Goal: Find specific page/section: Find specific page/section

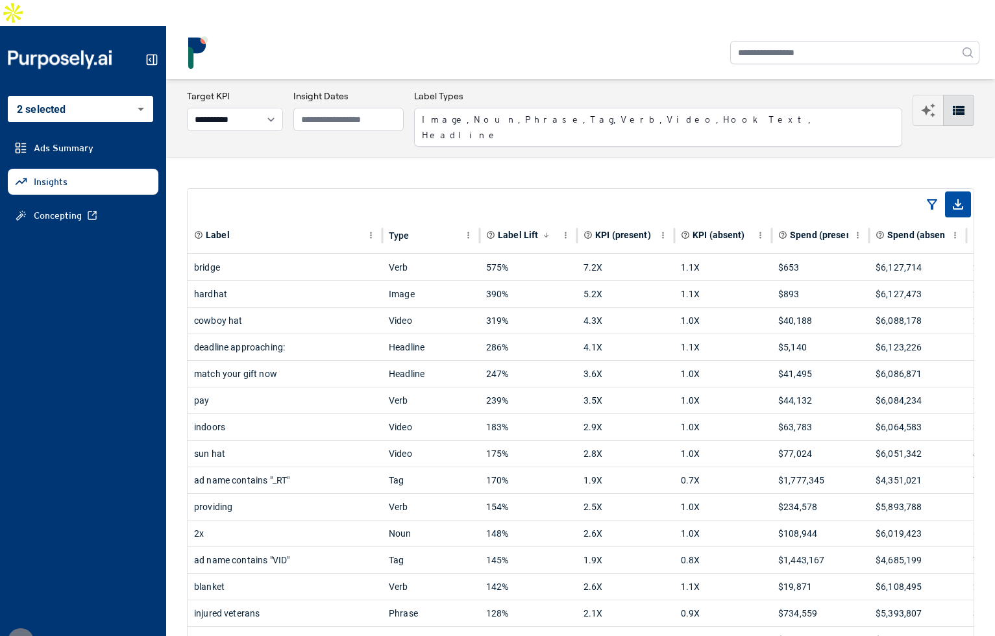
select select "**********"
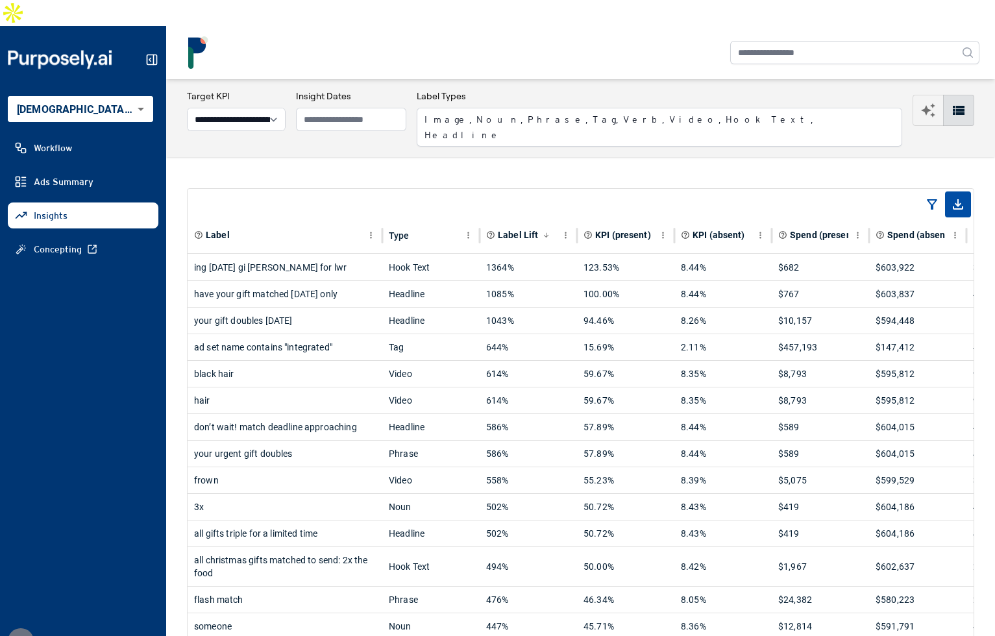
select select "**********"
click at [361, 254] on div "ing [DATE] gi [PERSON_NAME] for lwr" at bounding box center [285, 267] width 182 height 26
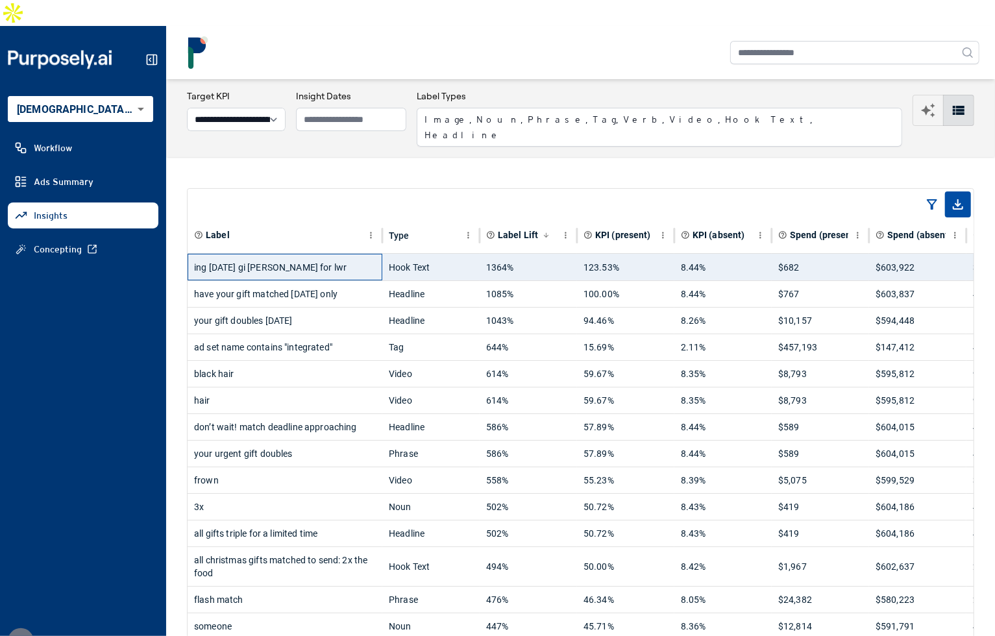
click at [353, 254] on div "ing [DATE] gi [PERSON_NAME] for lwr" at bounding box center [285, 267] width 182 height 26
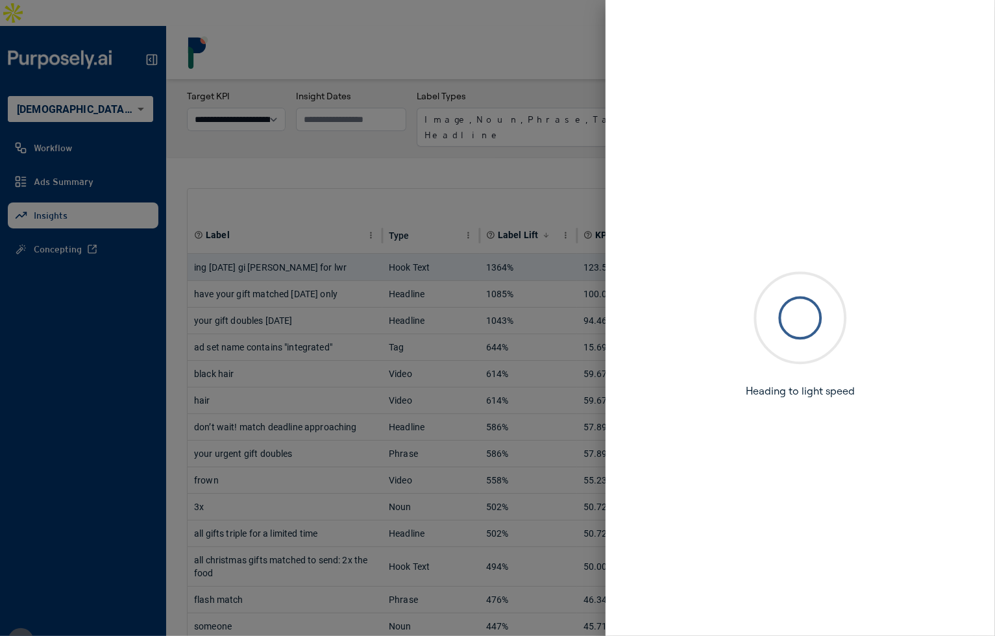
click at [370, 129] on div at bounding box center [497, 318] width 995 height 636
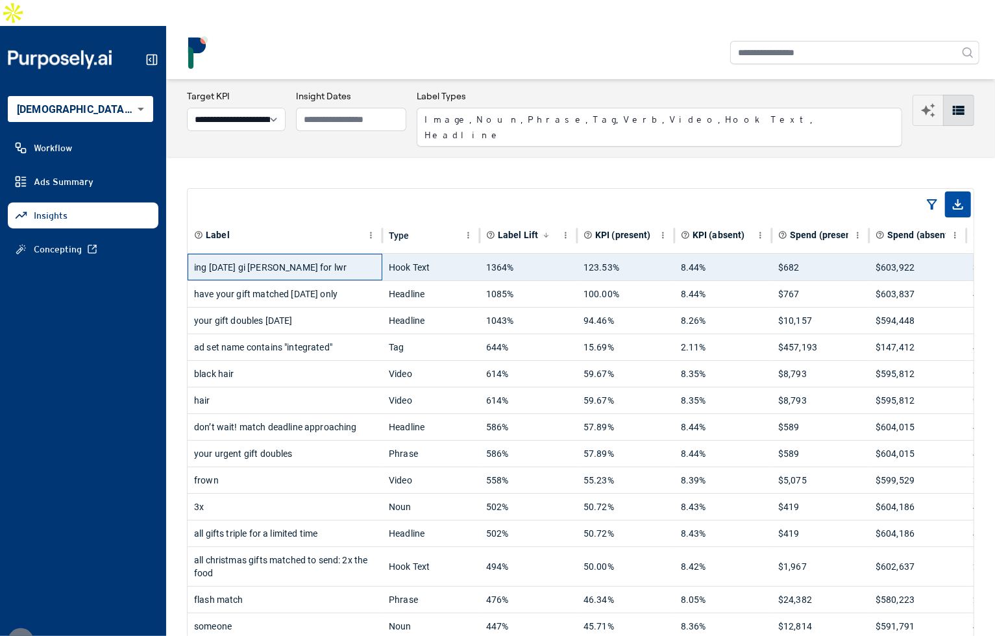
click at [350, 254] on div "ing [DATE] gi [PERSON_NAME] for lwr" at bounding box center [285, 267] width 182 height 26
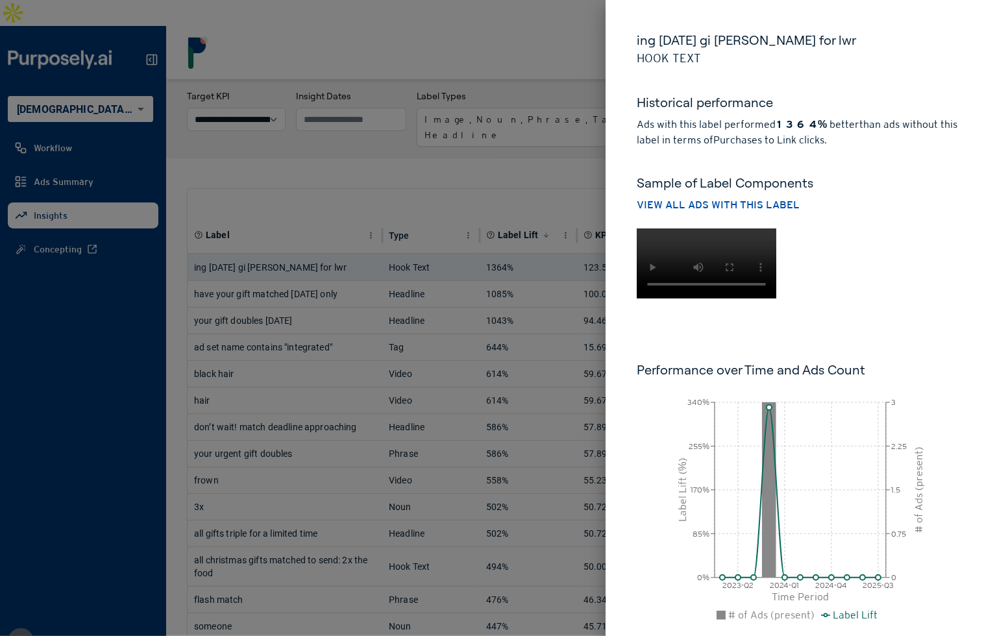
click at [493, 169] on div at bounding box center [497, 318] width 995 height 636
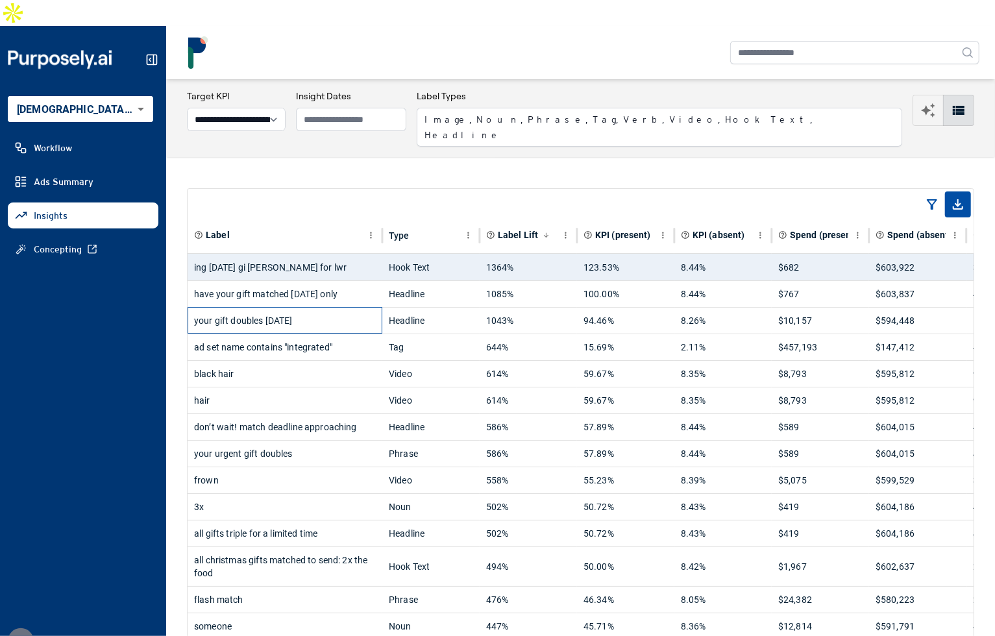
click at [343, 308] on div "your gift doubles [DATE]" at bounding box center [285, 321] width 182 height 26
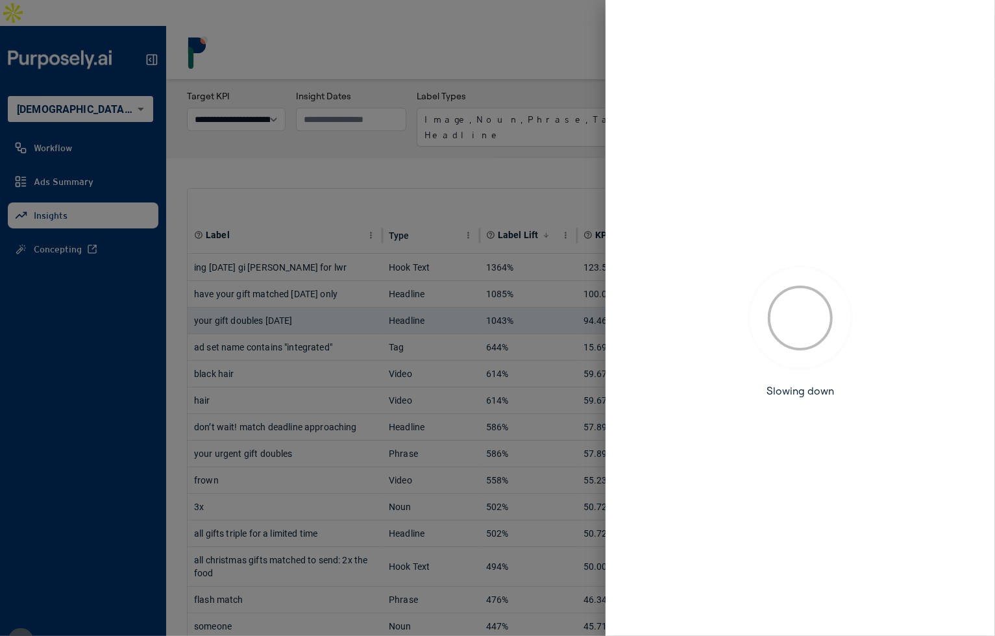
drag, startPoint x: 391, startPoint y: 130, endPoint x: 391, endPoint y: 158, distance: 27.9
click at [391, 130] on div at bounding box center [497, 318] width 995 height 636
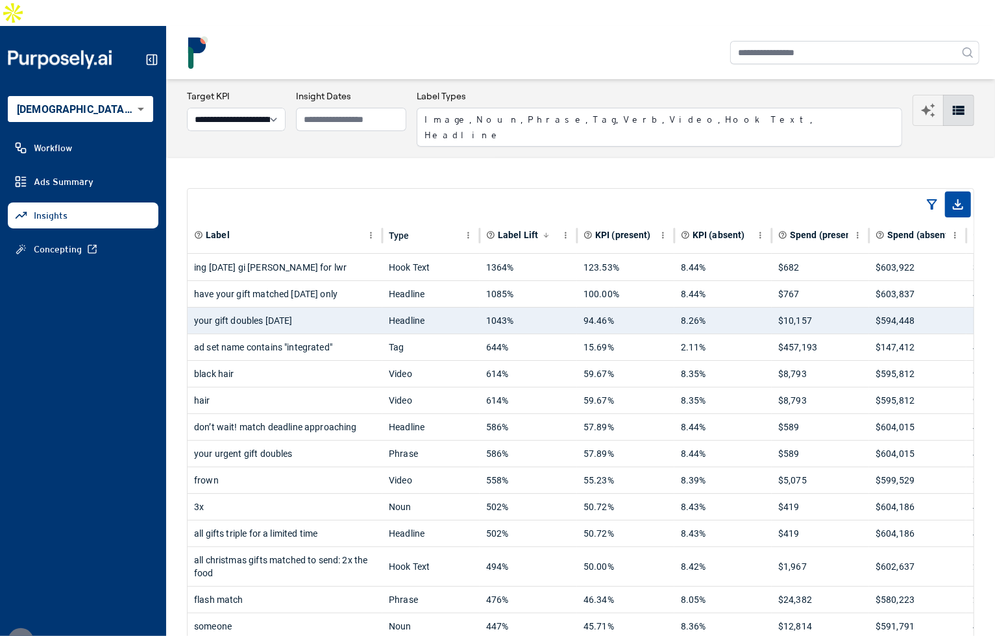
scroll to position [0, 78]
click at [325, 361] on div "black hair" at bounding box center [285, 374] width 182 height 26
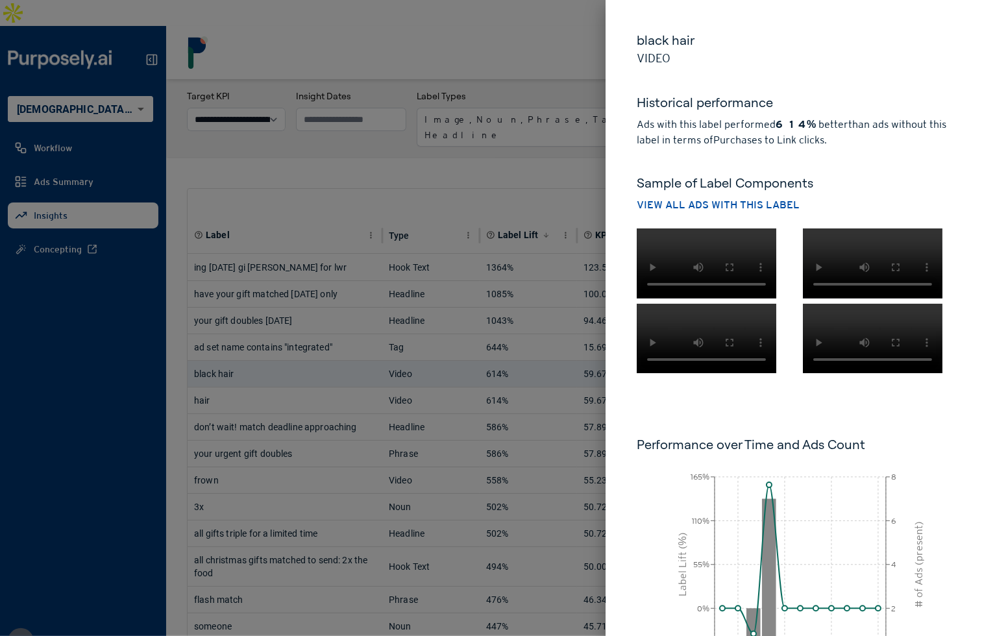
click at [314, 332] on div at bounding box center [497, 318] width 995 height 636
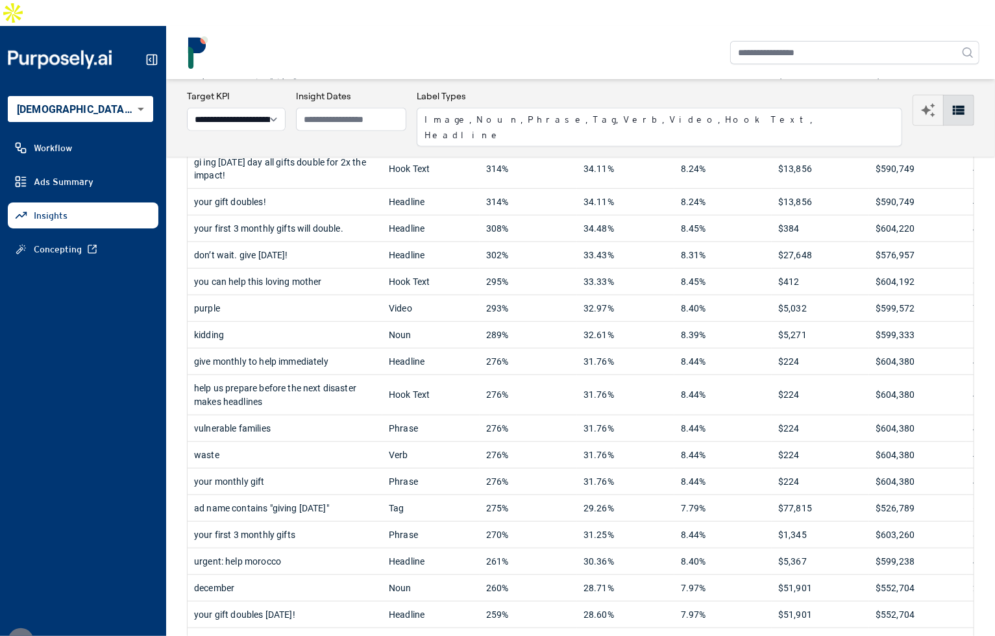
scroll to position [0, 0]
